Goal: Find contact information: Find contact information

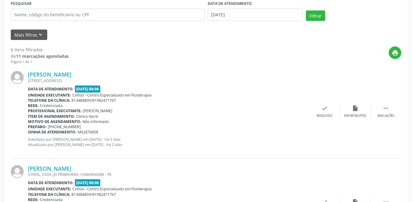
scroll to position [123, 0]
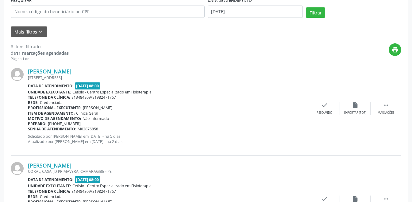
drag, startPoint x: 82, startPoint y: 122, endPoint x: 47, endPoint y: 122, distance: 35.0
click at [47, 122] on div "Preparo: [PHONE_NUMBER]" at bounding box center [168, 123] width 281 height 5
copy span "[PHONE_NUMBER]"
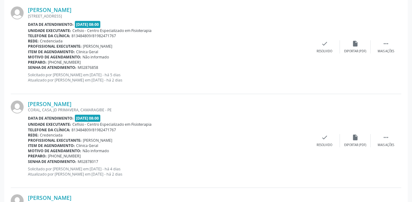
drag, startPoint x: 79, startPoint y: 154, endPoint x: 47, endPoint y: 156, distance: 32.5
click at [47, 156] on div "Preparo: [PHONE_NUMBER]" at bounding box center [168, 155] width 281 height 5
copy span "[PHONE_NUMBER]"
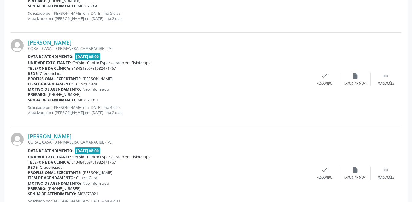
scroll to position [307, 0]
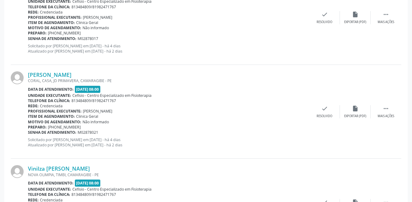
drag, startPoint x: 75, startPoint y: 126, endPoint x: 45, endPoint y: 126, distance: 30.1
click at [45, 126] on div "Preparo: [PHONE_NUMBER]" at bounding box center [168, 126] width 281 height 5
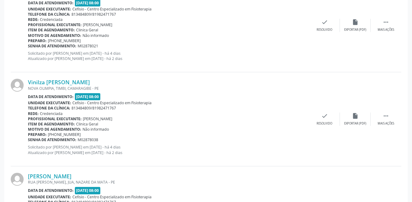
scroll to position [399, 0]
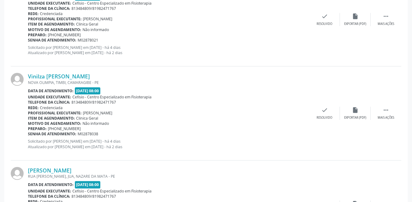
drag, startPoint x: 82, startPoint y: 127, endPoint x: 46, endPoint y: 128, distance: 35.6
click at [46, 128] on div "Preparo: [PHONE_NUMBER]" at bounding box center [168, 128] width 281 height 5
copy div "[PHONE_NUMBER]"
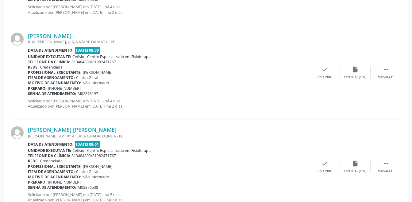
scroll to position [552, 0]
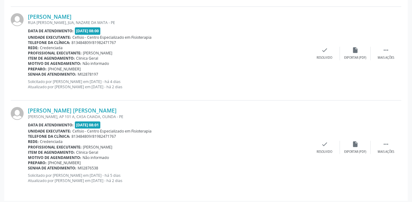
drag, startPoint x: 84, startPoint y: 67, endPoint x: 42, endPoint y: 1, distance: 78.0
click at [47, 67] on div "Preparo: [PHONE_NUMBER]" at bounding box center [168, 68] width 281 height 5
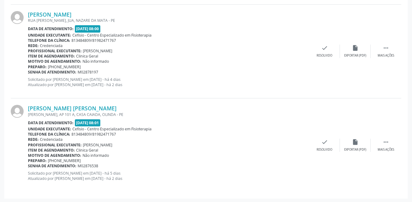
scroll to position [555, 0]
drag, startPoint x: 78, startPoint y: 159, endPoint x: 47, endPoint y: 158, distance: 30.7
click at [47, 158] on div "Preparo: [PHONE_NUMBER]" at bounding box center [168, 159] width 281 height 5
copy span "[PHONE_NUMBER]"
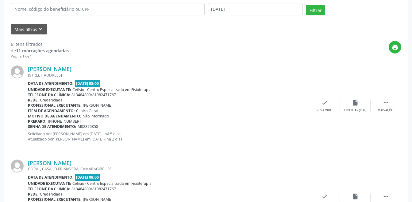
scroll to position [2, 0]
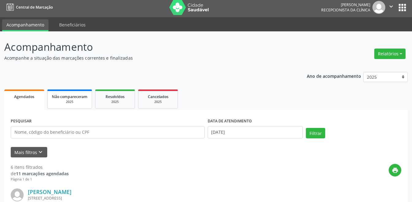
click at [88, 97] on link "Não compareceram 2025" at bounding box center [69, 98] width 45 height 19
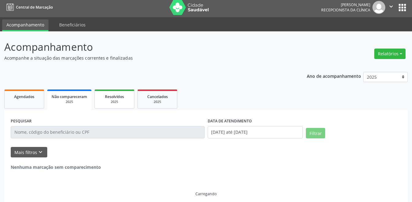
click at [114, 92] on link "Resolvidos 2025" at bounding box center [114, 98] width 40 height 19
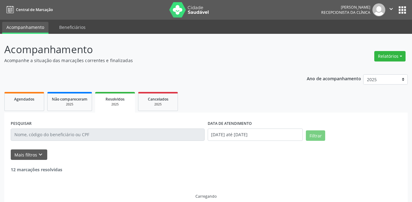
scroll to position [8, 0]
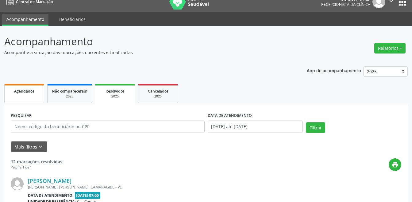
click at [30, 86] on link "Agendados" at bounding box center [24, 93] width 40 height 19
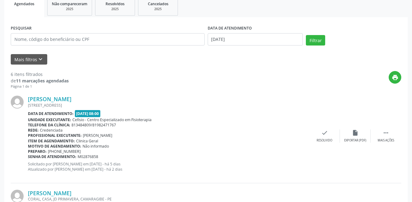
scroll to position [100, 0]
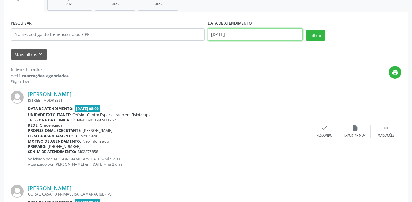
click at [241, 33] on input "[DATE]" at bounding box center [255, 34] width 95 height 12
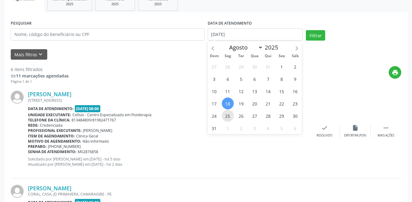
click at [228, 114] on span "25" at bounding box center [228, 115] width 12 height 12
type input "[DATE]"
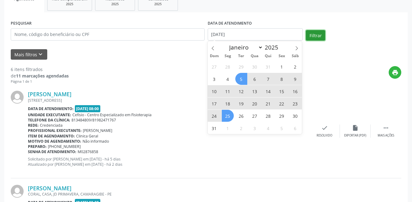
click at [315, 33] on button "Filtrar" at bounding box center [315, 35] width 19 height 10
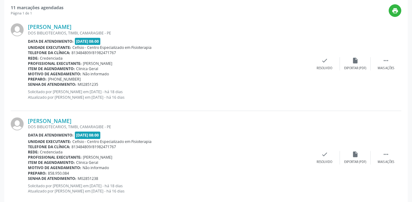
scroll to position [161, 0]
drag, startPoint x: 83, startPoint y: 81, endPoint x: 48, endPoint y: 81, distance: 35.6
click at [48, 81] on div "Preparo: [PHONE_NUMBER]" at bounding box center [168, 79] width 281 height 5
copy span "[PHONE_NUMBER]"
